Goal: Find specific page/section: Find specific page/section

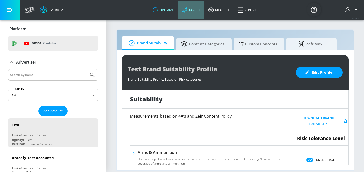
click at [195, 12] on link "Target" at bounding box center [191, 10] width 27 height 18
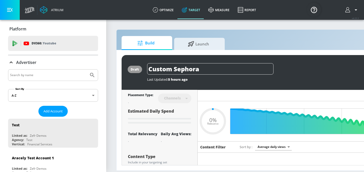
click at [39, 76] on input "Search by name" at bounding box center [48, 75] width 77 height 7
type input "0.6"
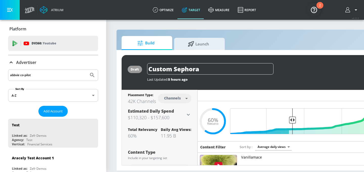
type input "abbvie co-pilot"
click at [87, 69] on button "Submit Search" at bounding box center [92, 74] width 11 height 11
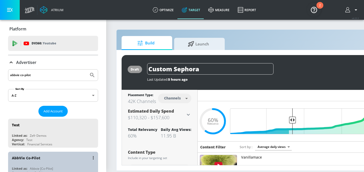
click at [36, 165] on div "AbbVie Co-Pilot Linked as: Abbvie [Co-Pilot] Agency: Apex Co-Pilot Vertical: Ot…" at bounding box center [53, 165] width 90 height 29
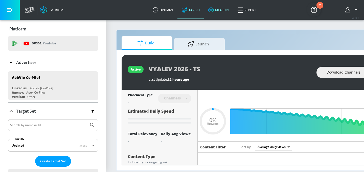
type input "0.51"
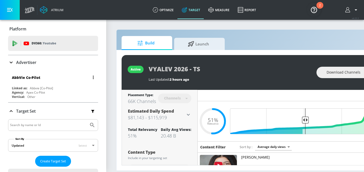
scroll to position [4, 0]
